Goal: Transaction & Acquisition: Register for event/course

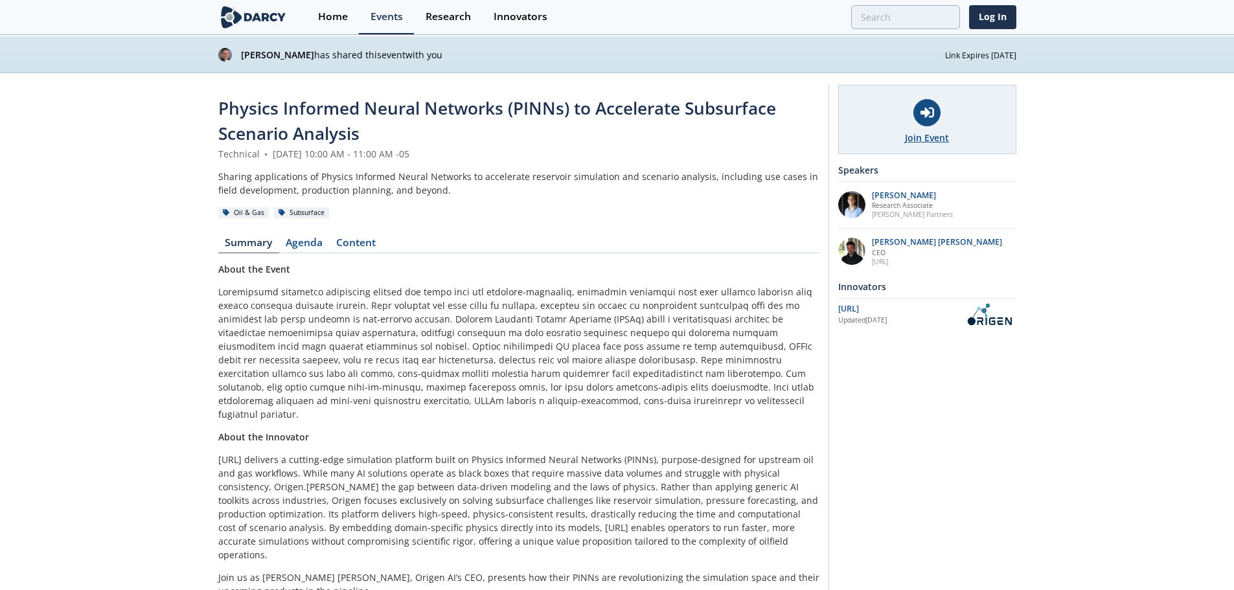
click at [929, 120] on div at bounding box center [926, 112] width 27 height 27
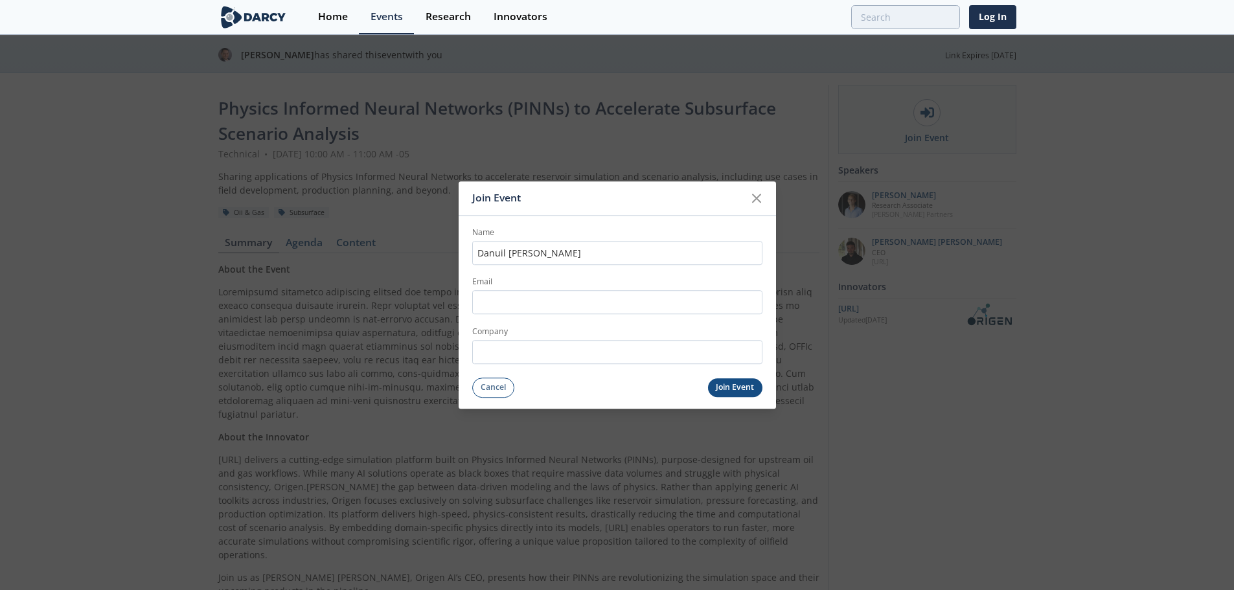
type input "Danuil Duenas"
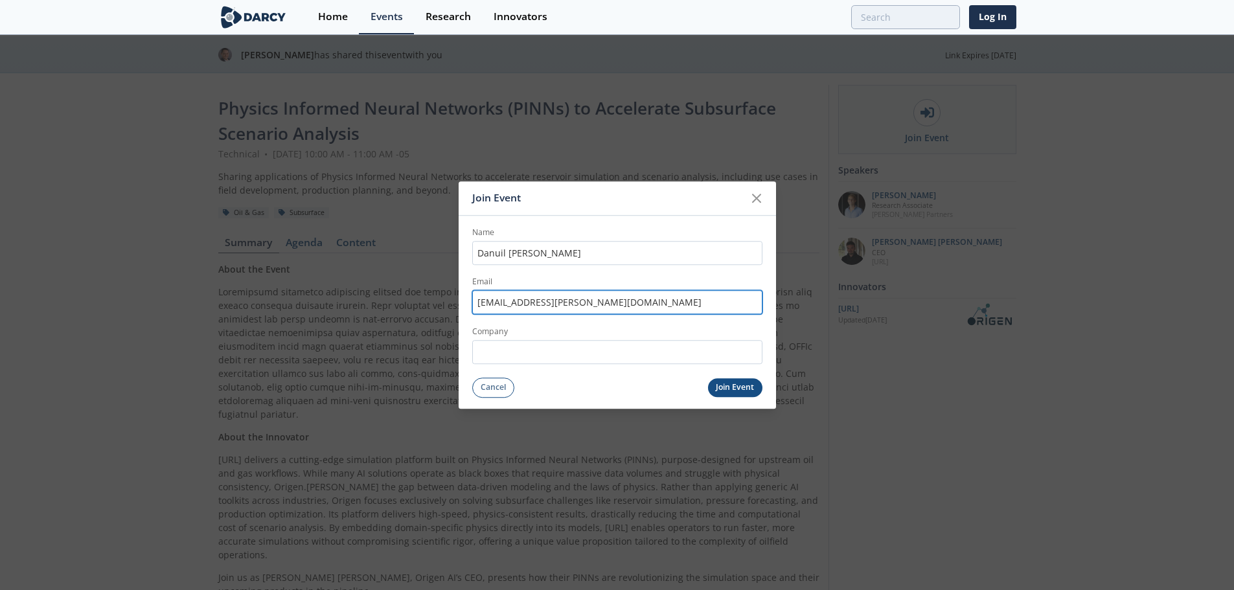
type input "danuil.duenas@ecopetrol.com.co"
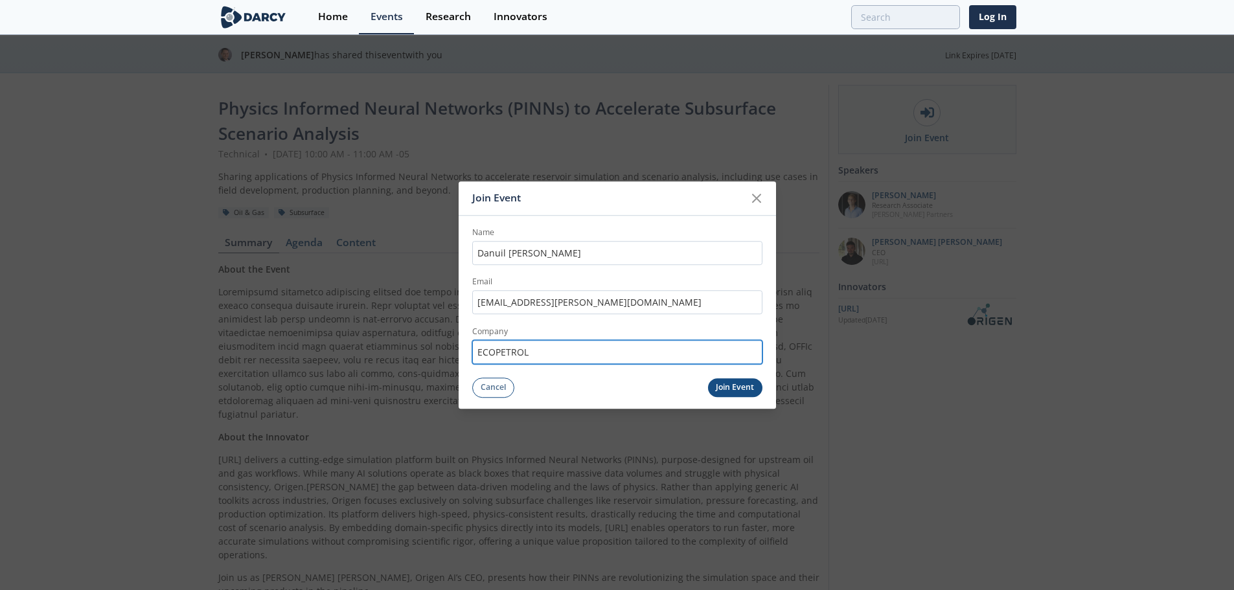
type input "ECOPETROL"
click at [743, 387] on button "Join Event" at bounding box center [735, 387] width 54 height 19
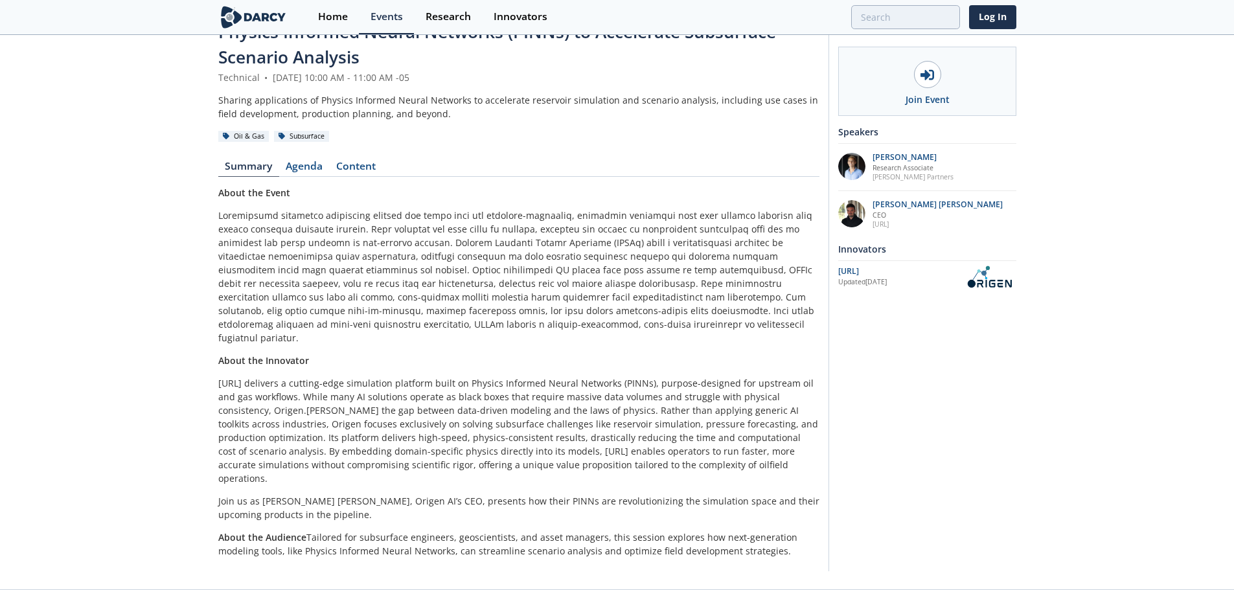
scroll to position [79, 0]
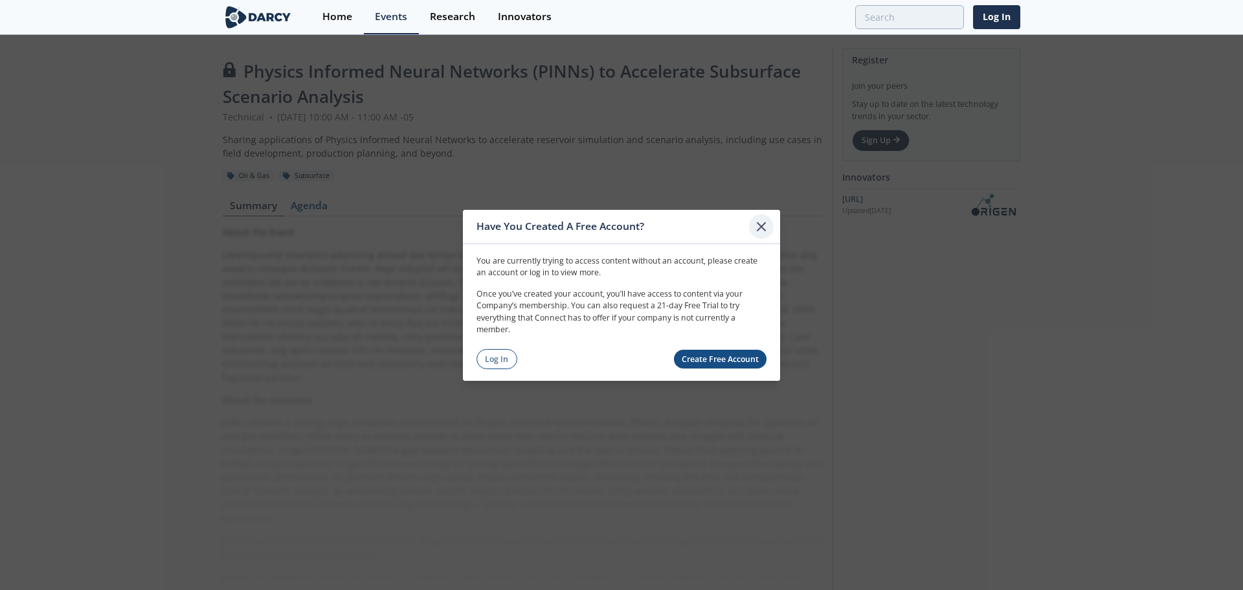
click at [752, 225] on div at bounding box center [761, 226] width 25 height 25
